Goal: Find specific page/section: Find specific page/section

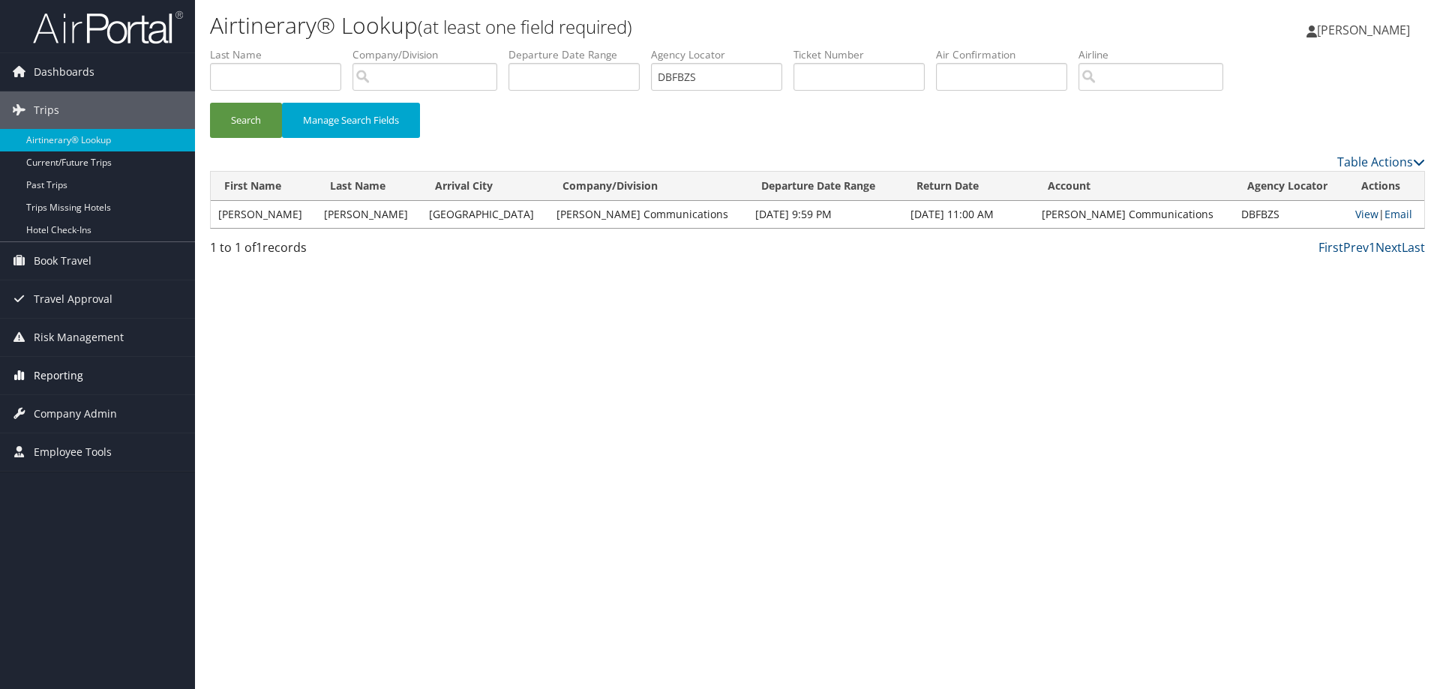
click at [75, 381] on span "Reporting" at bounding box center [58, 375] width 49 height 37
click at [90, 407] on link "Unused Tickets" at bounding box center [97, 405] width 195 height 22
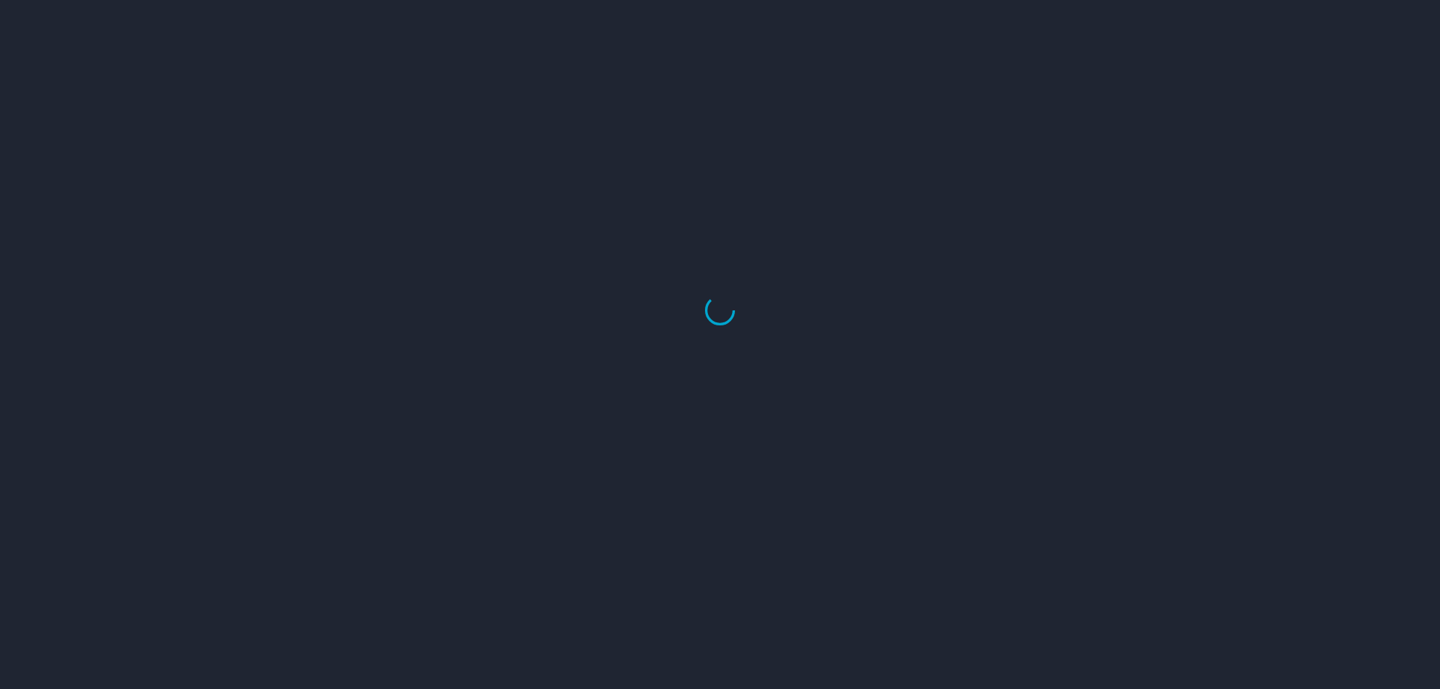
click at [78, 376] on div at bounding box center [720, 310] width 1440 height 758
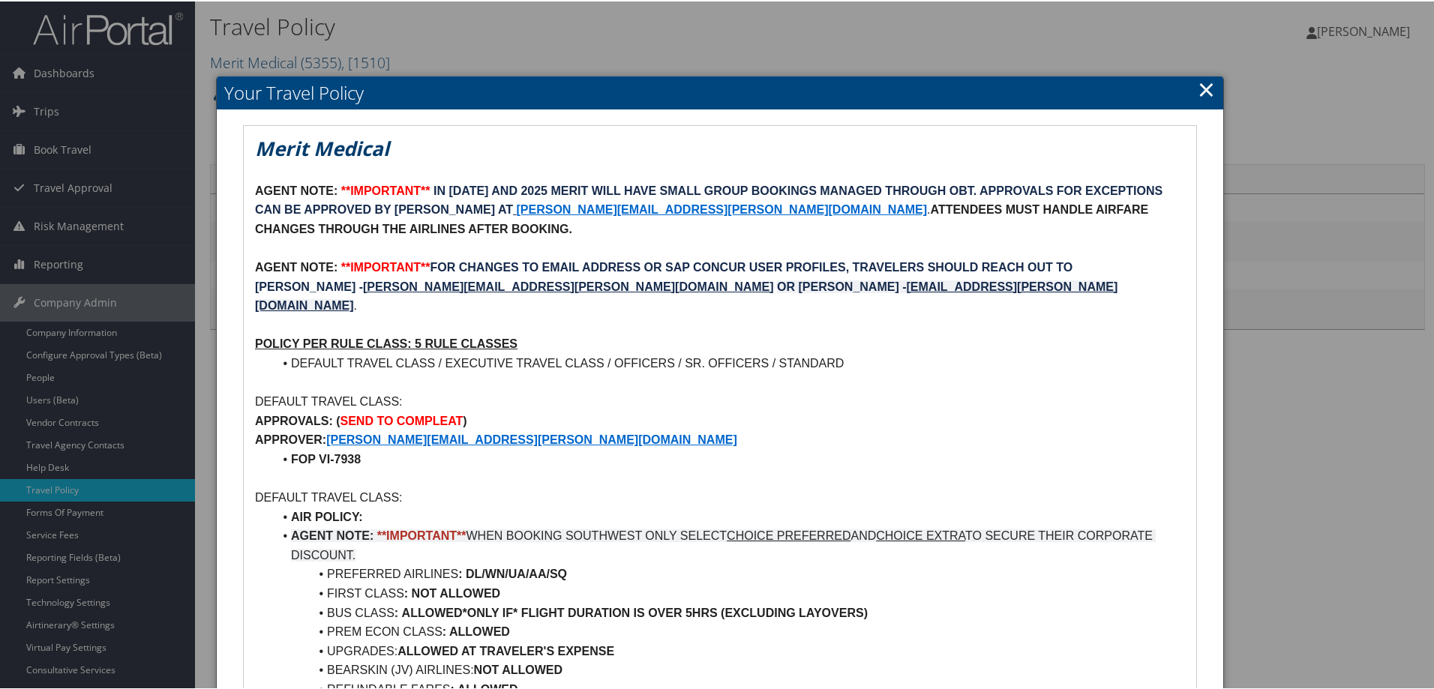
click at [1205, 90] on link "×" at bounding box center [1206, 88] width 17 height 30
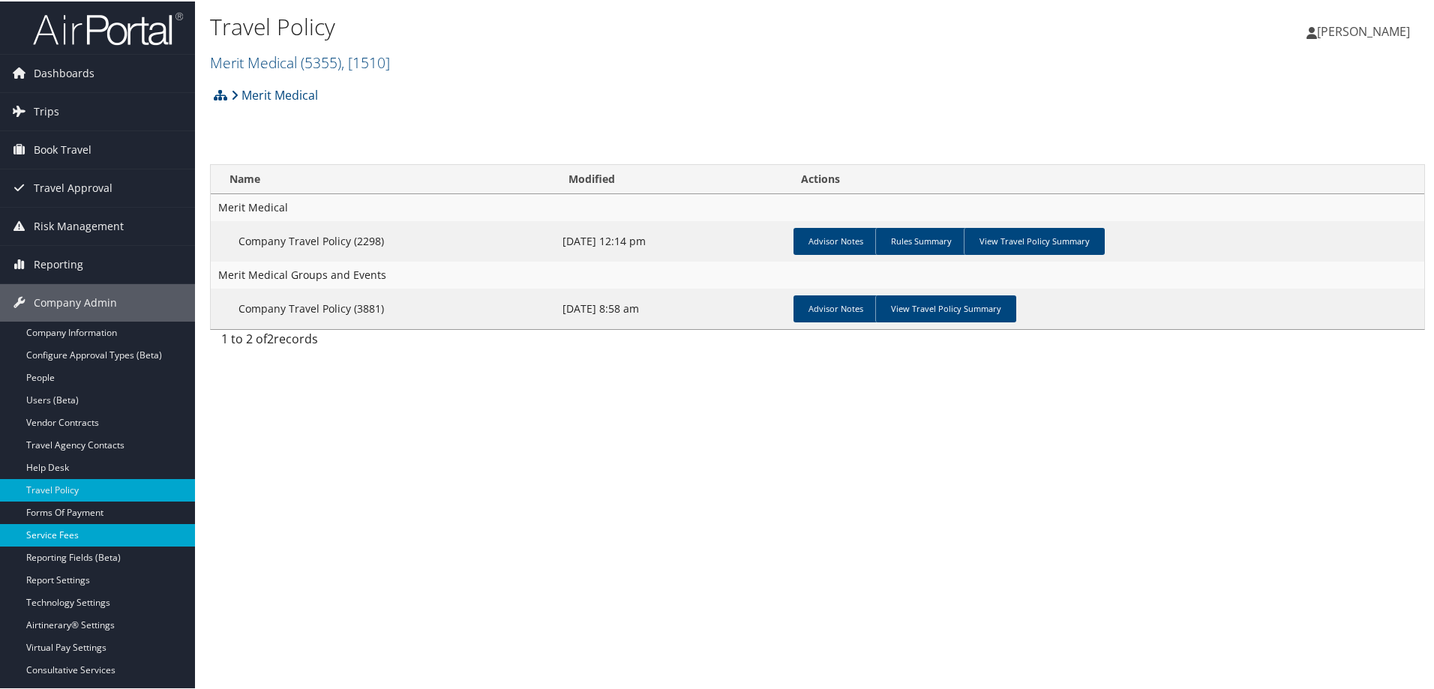
click at [72, 531] on link "Service Fees" at bounding box center [97, 534] width 195 height 22
